Goal: Information Seeking & Learning: Learn about a topic

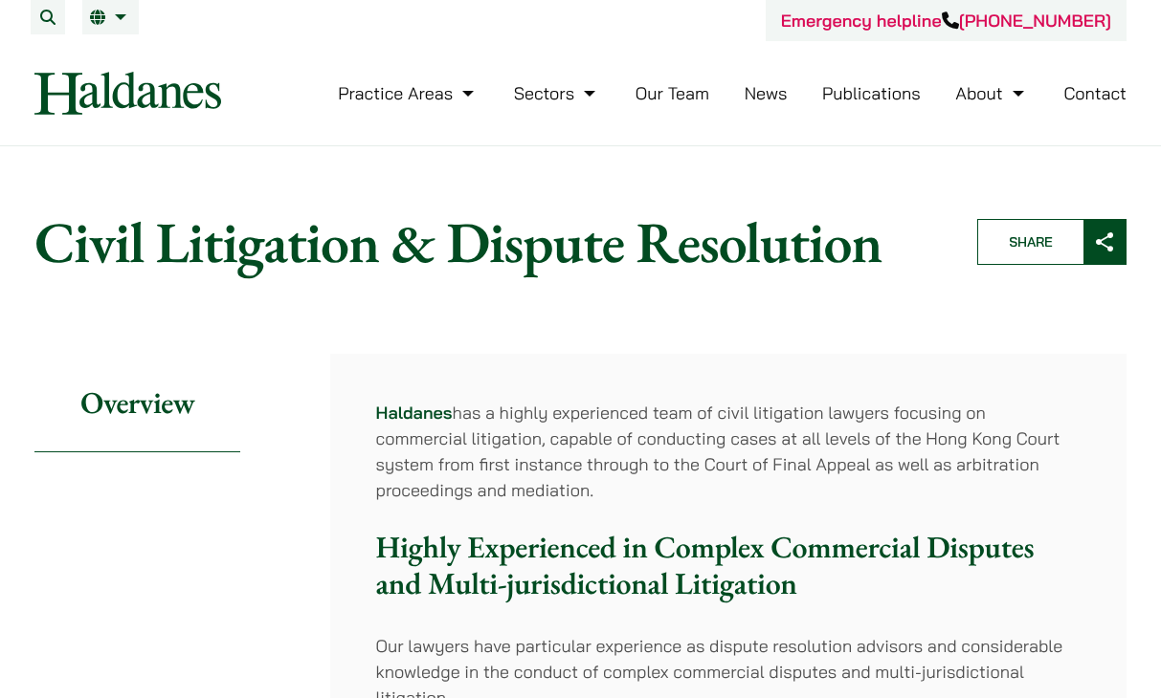
scroll to position [1394, 121]
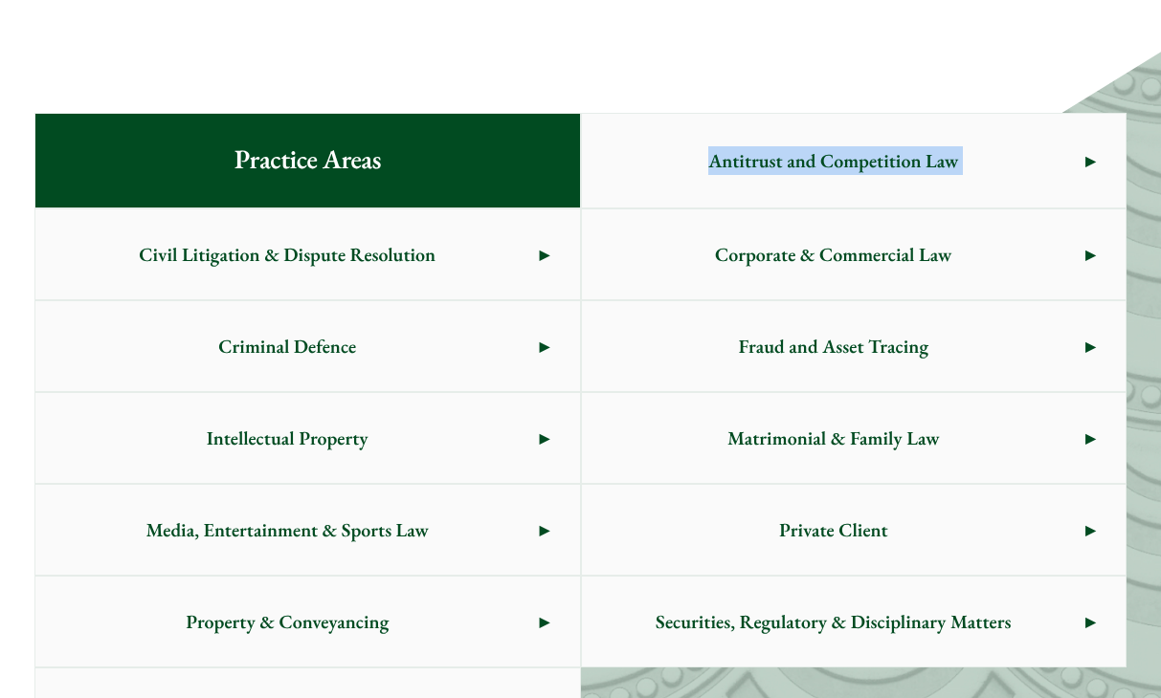
scroll to position [1032, 0]
click at [696, 462] on span "Matrimonial & Family Law" at bounding box center [833, 438] width 503 height 90
drag, startPoint x: 692, startPoint y: 314, endPoint x: 715, endPoint y: 264, distance: 54.8
click at [721, 244] on span "Corporate & Commercial Law" at bounding box center [833, 255] width 503 height 90
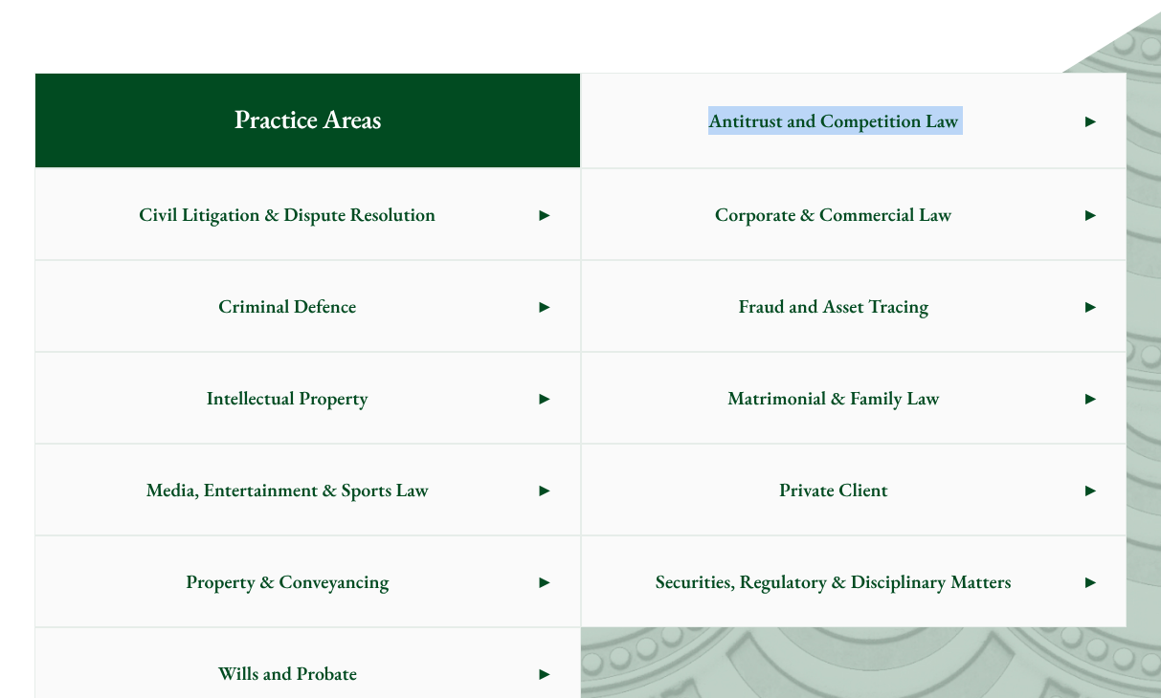
scroll to position [1077, 0]
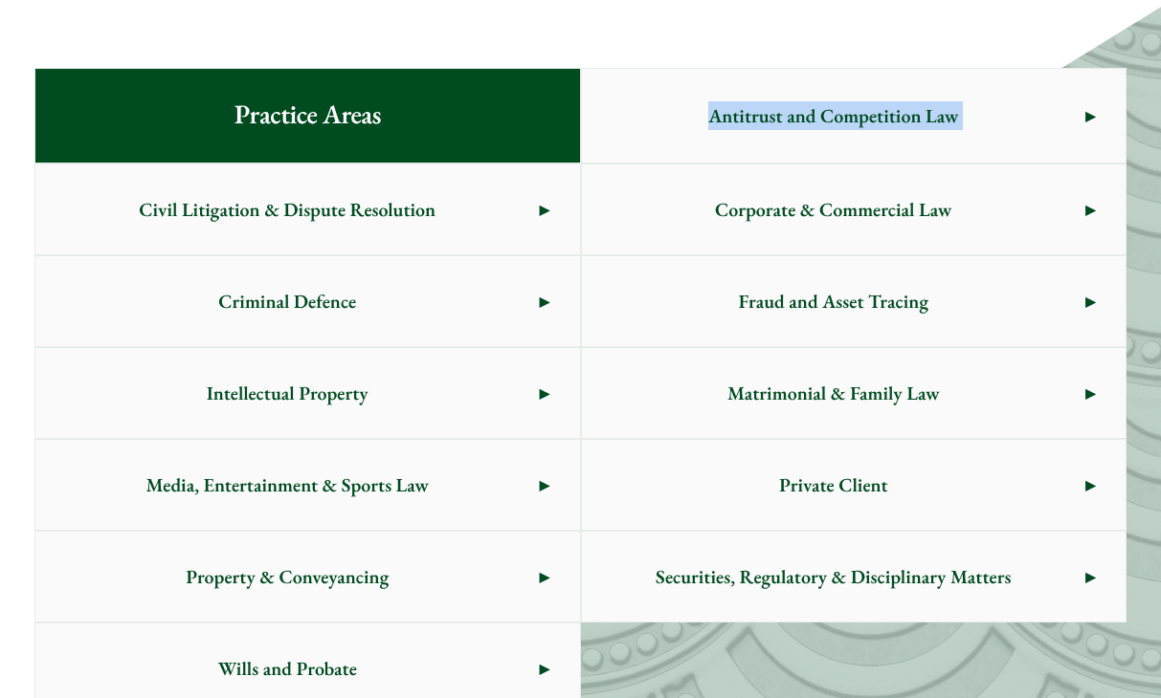
click at [350, 285] on span "Criminal Defence" at bounding box center [286, 301] width 503 height 90
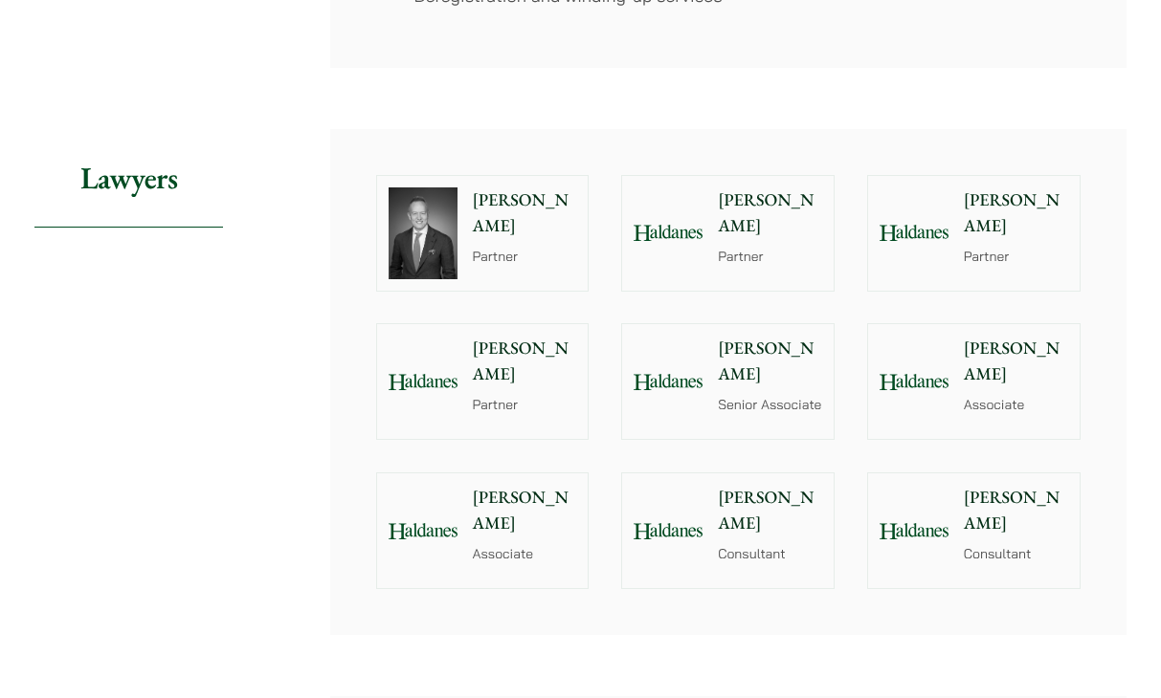
scroll to position [1939, 0]
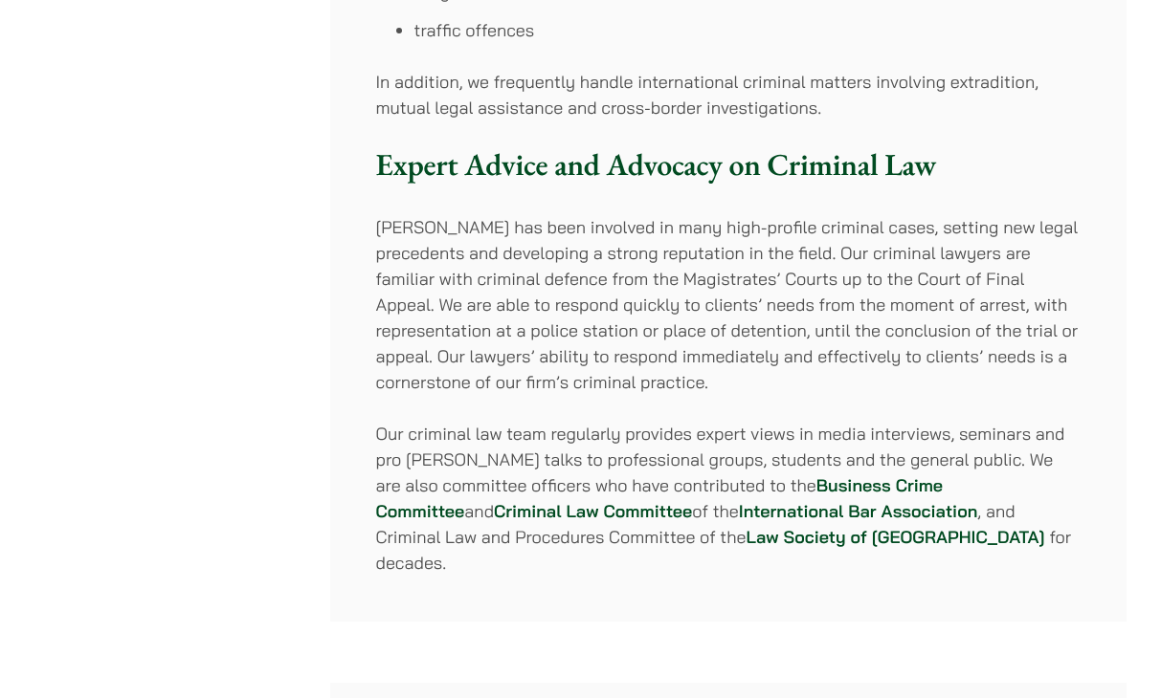
scroll to position [1426, 0]
